Goal: Task Accomplishment & Management: Use online tool/utility

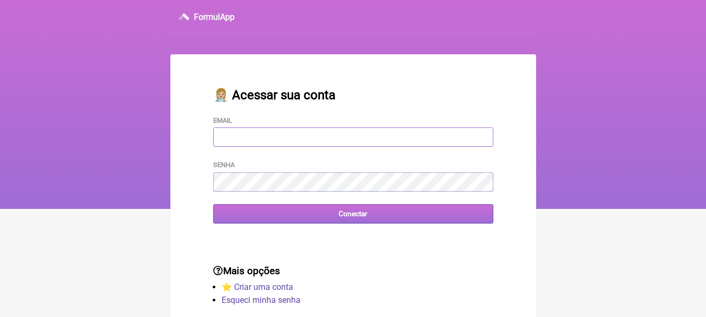
type input "[EMAIL_ADDRESS][DOMAIN_NAME]"
click at [355, 212] on input "Conectar" at bounding box center [353, 213] width 280 height 19
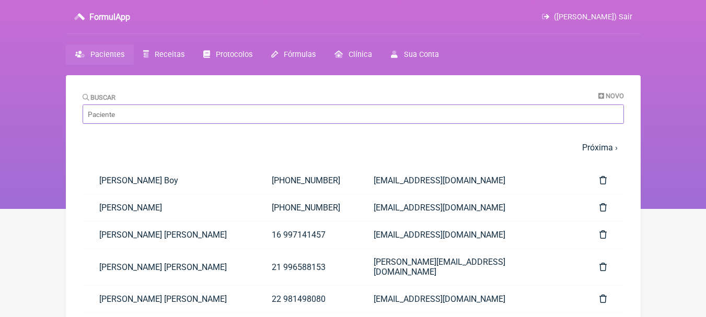
click at [235, 112] on input "Buscar" at bounding box center [354, 114] width 542 height 19
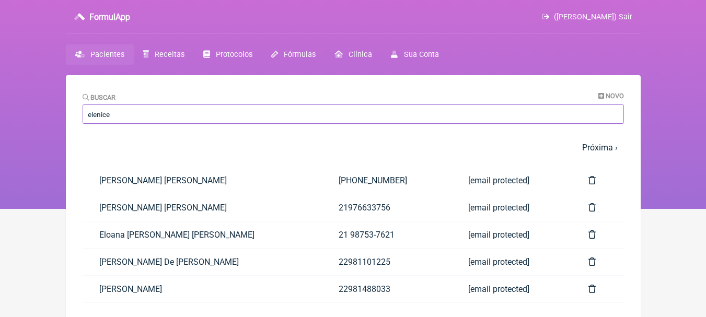
type input "elenice"
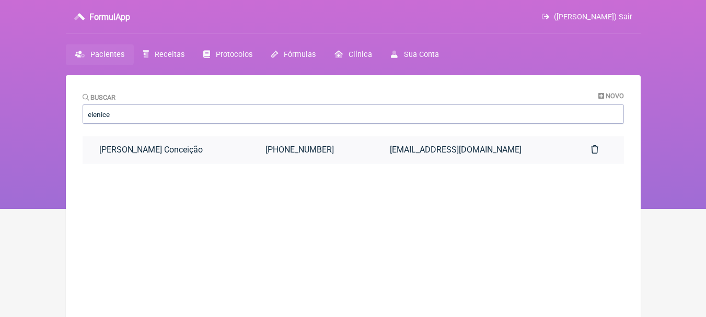
click at [239, 151] on link "Elenice Santos Conceição" at bounding box center [166, 149] width 167 height 27
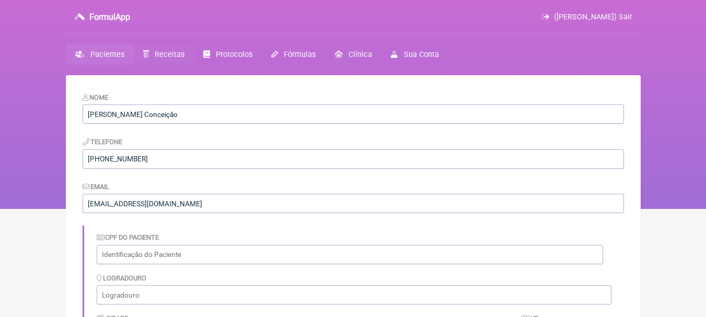
click at [168, 51] on span "Receitas" at bounding box center [170, 54] width 30 height 9
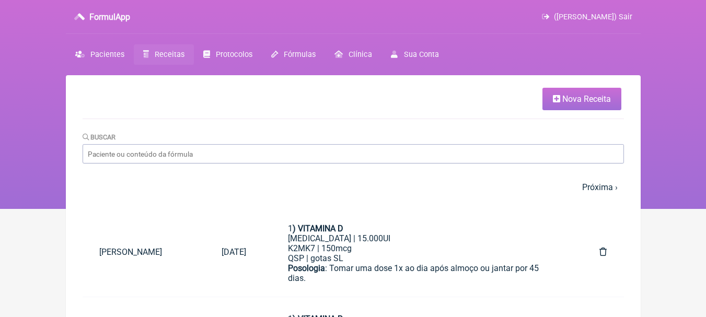
click at [572, 105] on link "Nova Receita" at bounding box center [582, 99] width 79 height 22
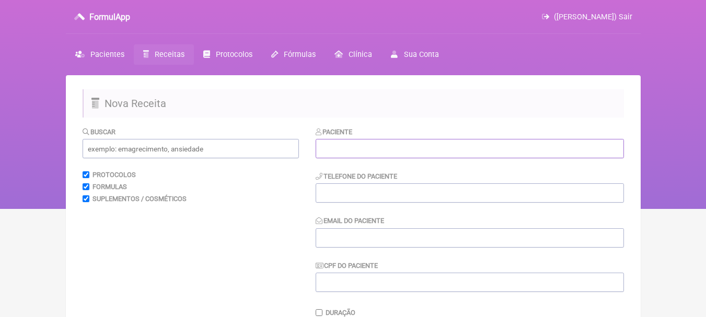
click at [354, 149] on input "text" at bounding box center [470, 148] width 308 height 19
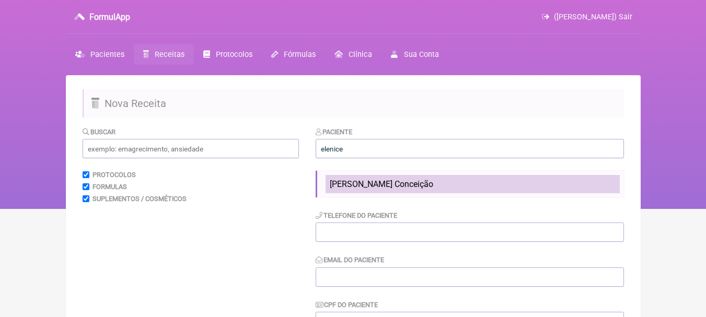
click at [388, 177] on li "[PERSON_NAME] [PERSON_NAME]" at bounding box center [473, 184] width 294 height 18
type input "[PERSON_NAME] [PERSON_NAME]"
type input "[PHONE_NUMBER]"
type input "elenicesc770@gmail.com"
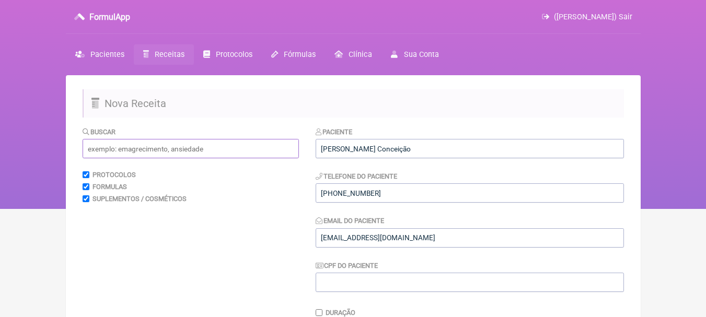
click at [208, 141] on input "text" at bounding box center [191, 148] width 216 height 19
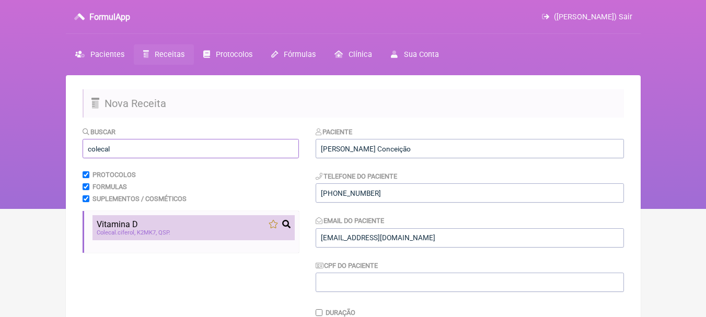
type input "colecal"
click at [184, 234] on div "Colecal ciferol K2MK7 QSP" at bounding box center [194, 233] width 194 height 7
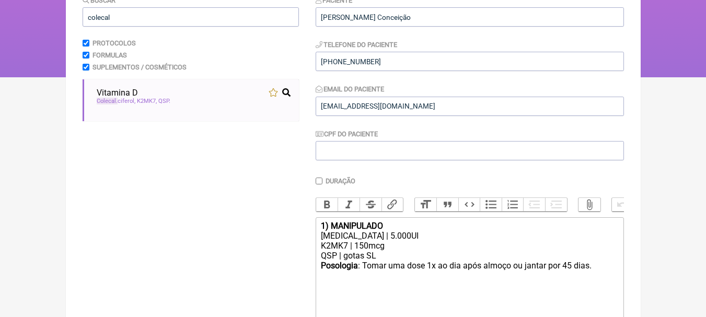
scroll to position [209, 0]
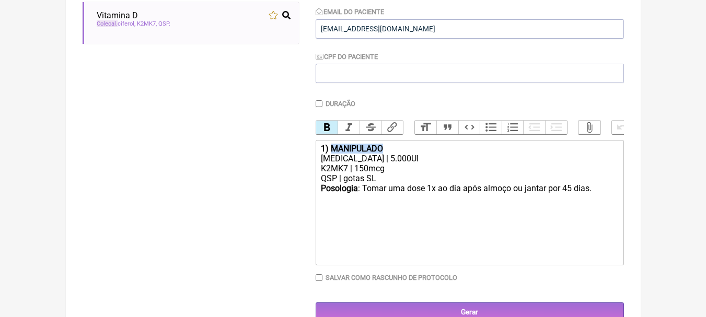
drag, startPoint x: 396, startPoint y: 158, endPoint x: 333, endPoint y: 159, distance: 63.3
click at [333, 154] on div "1) MANIPULADO" at bounding box center [469, 149] width 297 height 10
drag, startPoint x: 382, startPoint y: 166, endPoint x: 387, endPoint y: 150, distance: 16.7
click at [382, 164] on div "Colecalciferol | 5.000UI" at bounding box center [469, 159] width 297 height 10
click at [571, 194] on div "Posologia : Tomar uma dose 1x ao dia após almoço ou jantar por 45 dias. ㅤ" at bounding box center [469, 193] width 297 height 21
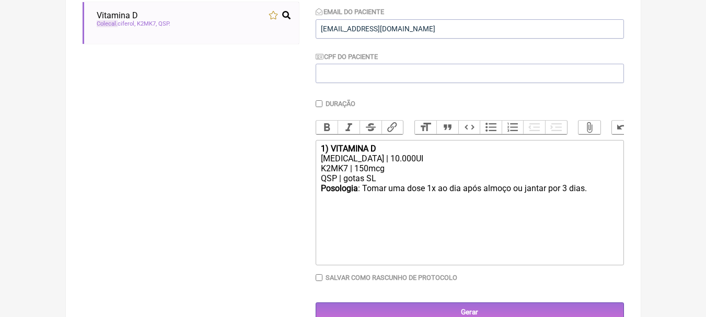
type trix-editor "<div><strong>1) VITAMINA D</strong></div><div>Colecalciferol | 10.000UI</div><d…"
